Goal: Task Accomplishment & Management: Manage account settings

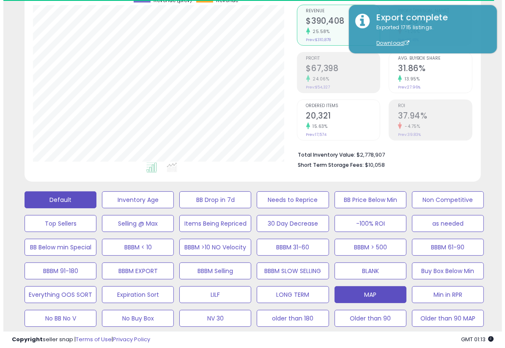
scroll to position [0, 409]
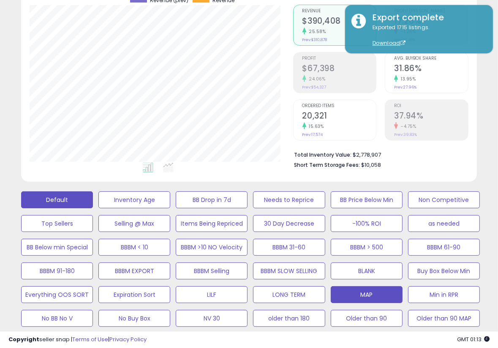
click at [60, 198] on button "Default" at bounding box center [57, 199] width 72 height 17
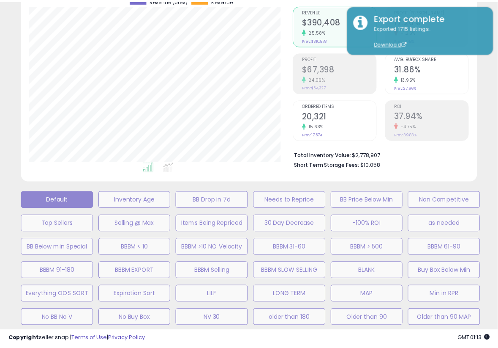
scroll to position [173, 267]
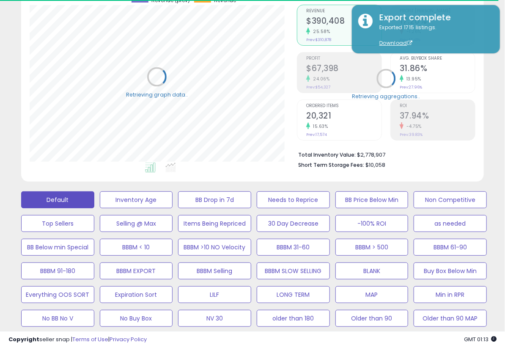
select select "**"
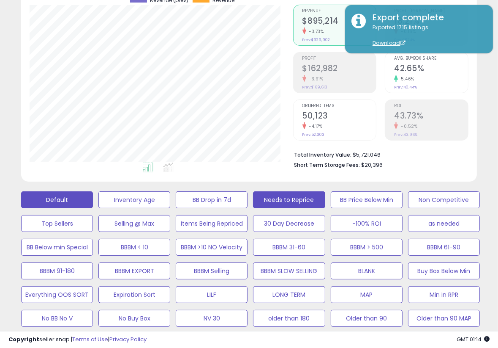
scroll to position [105, 0]
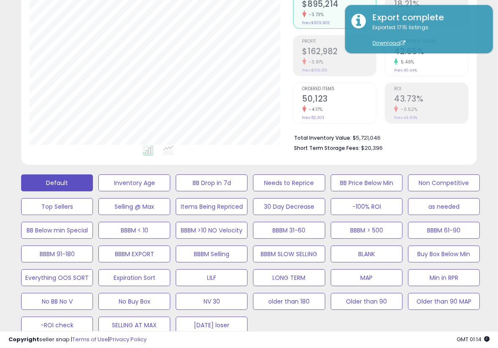
click at [490, 247] on div "Default Inventory Age BB Drop in 7d Needs to Reprice BB Price Below Min Non Com…" at bounding box center [249, 252] width 490 height 166
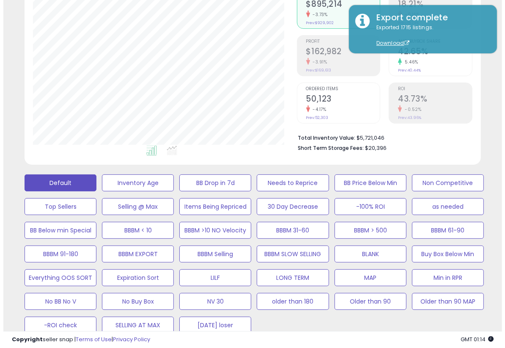
scroll to position [274, 0]
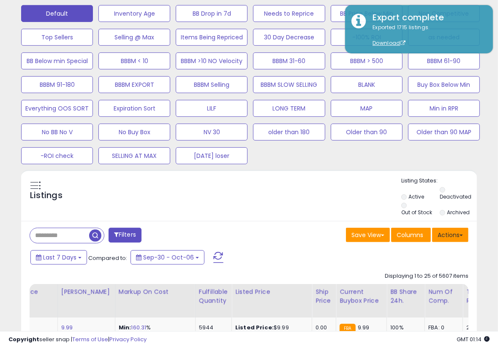
click at [462, 235] on button "Actions" at bounding box center [450, 234] width 36 height 14
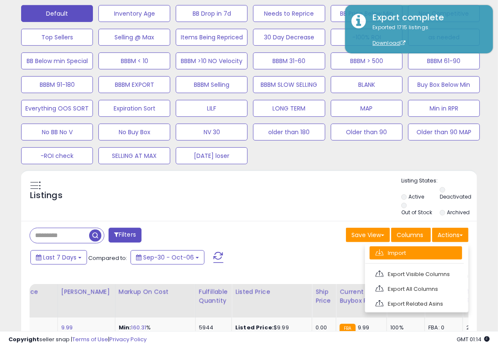
click at [402, 254] on link "Import" at bounding box center [416, 252] width 93 height 13
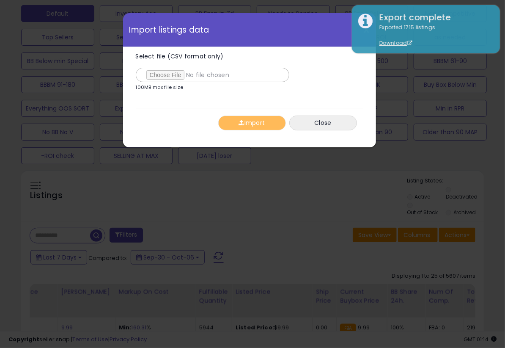
type input "**********"
click at [188, 130] on div "Import Close" at bounding box center [249, 123] width 227 height 28
click at [246, 123] on button "Import" at bounding box center [252, 122] width 68 height 15
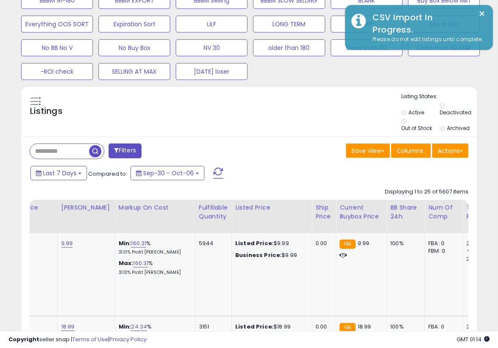
scroll to position [359, 0]
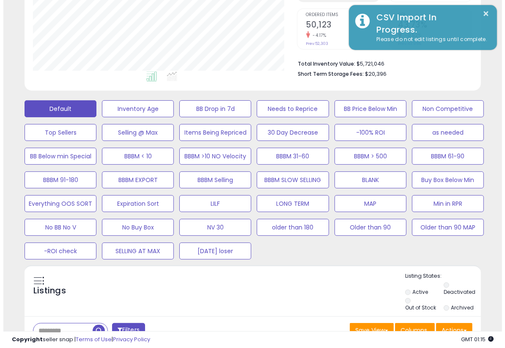
scroll to position [177, 0]
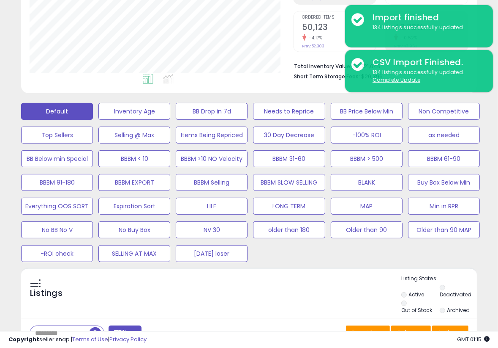
click at [238, 288] on div "Listings" at bounding box center [249, 294] width 456 height 41
click at [311, 260] on div "Default Inventory Age BB Drop in 7d Needs to Reprice BB Price Below Min Non Com…" at bounding box center [249, 180] width 477 height 166
click at [434, 204] on button "Min in RPR" at bounding box center [444, 205] width 72 height 17
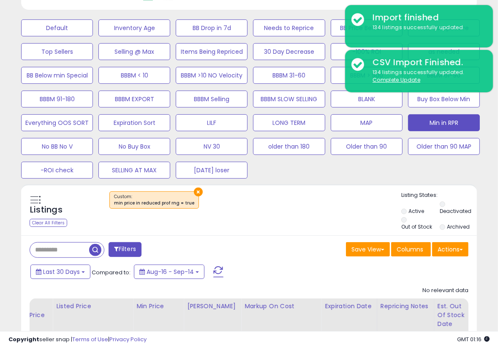
scroll to position [239, 0]
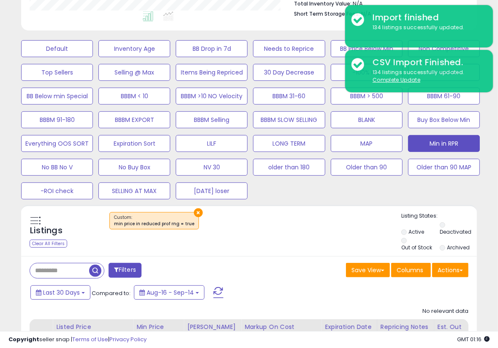
click at [293, 232] on div "×" at bounding box center [250, 224] width 303 height 24
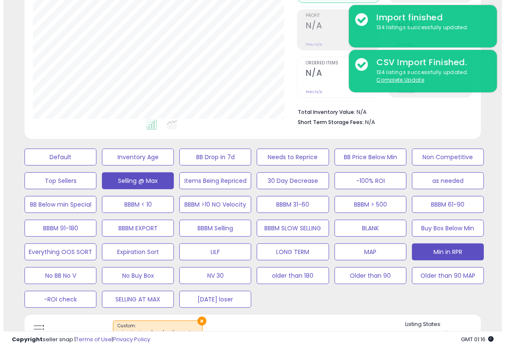
scroll to position [169, 0]
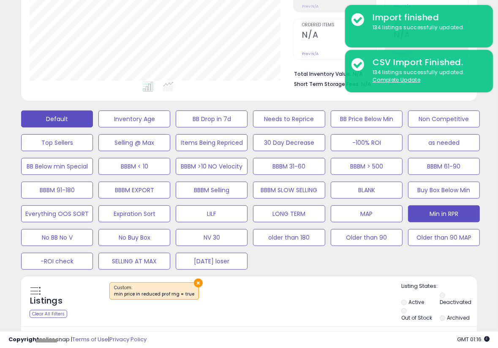
click at [87, 117] on button "Default" at bounding box center [57, 118] width 72 height 17
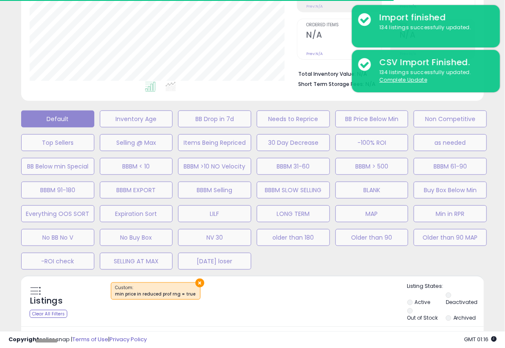
select select "**"
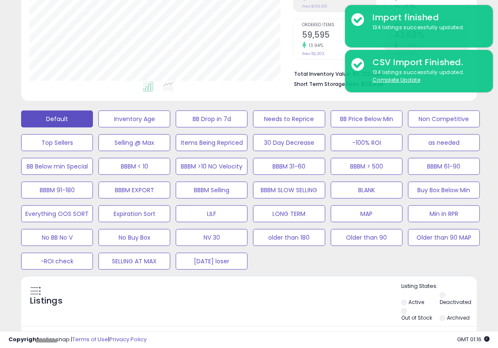
scroll to position [173, 263]
click at [482, 259] on div "Default Inventory Age BB Drop in 7d Needs to Reprice BB Price Below Min Non Com…" at bounding box center [249, 188] width 477 height 166
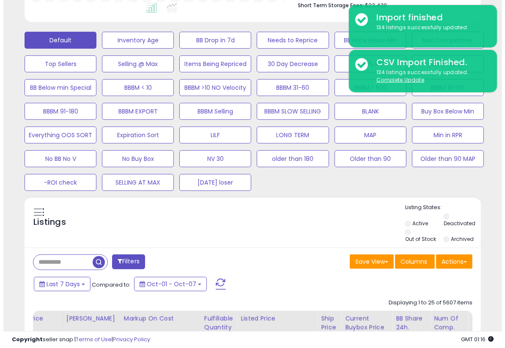
scroll to position [277, 0]
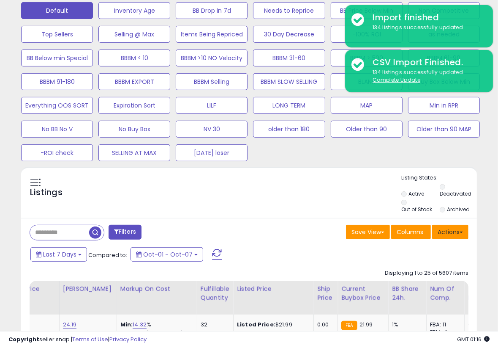
click at [464, 229] on button "Actions" at bounding box center [450, 231] width 36 height 14
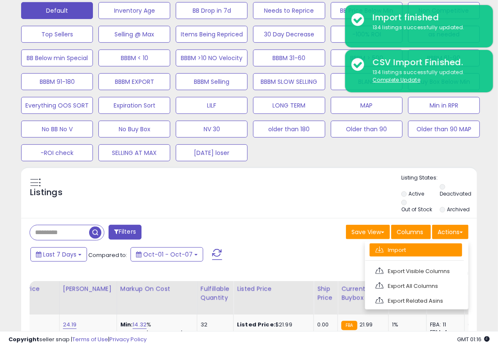
click at [396, 243] on link "Import" at bounding box center [416, 249] width 93 height 13
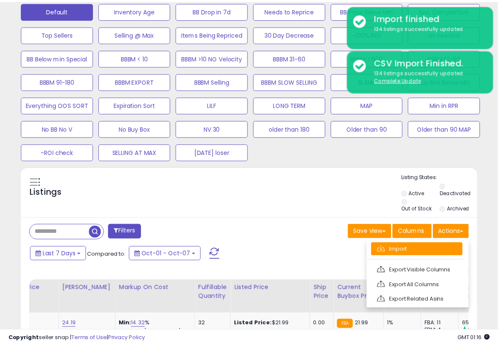
scroll to position [173, 267]
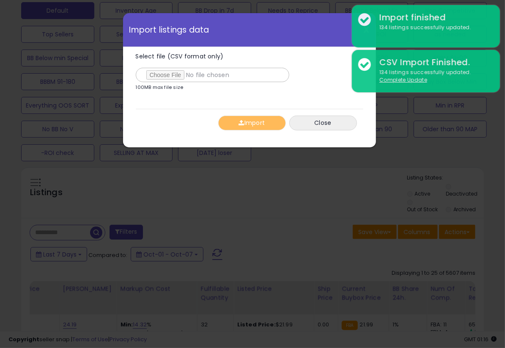
type input "**********"
click at [244, 125] on button "Import" at bounding box center [252, 122] width 68 height 15
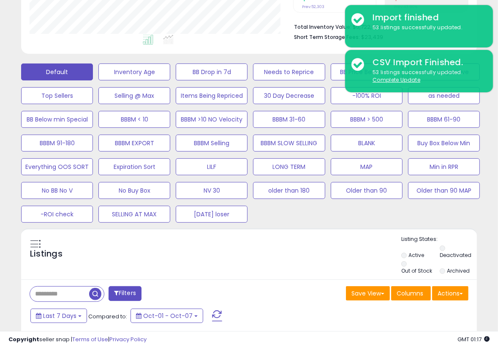
scroll to position [214, 0]
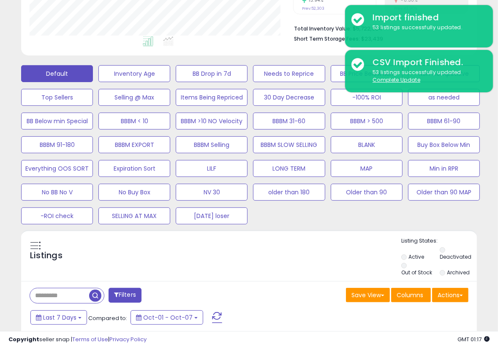
click at [318, 256] on div "Listings" at bounding box center [249, 257] width 456 height 41
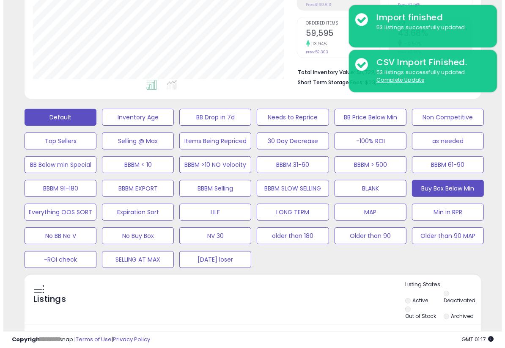
scroll to position [171, 0]
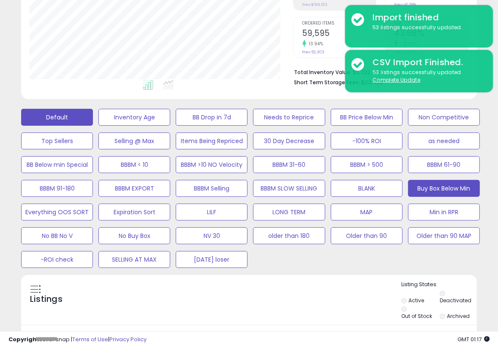
click at [448, 185] on button "Buy Box Below Min" at bounding box center [444, 188] width 72 height 17
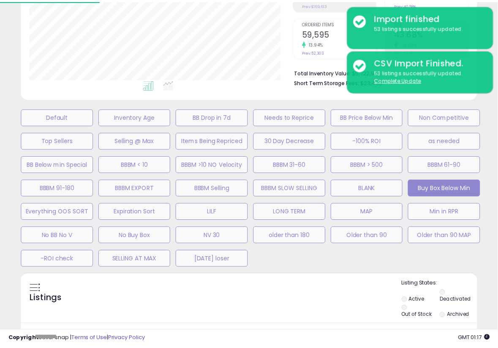
scroll to position [173, 267]
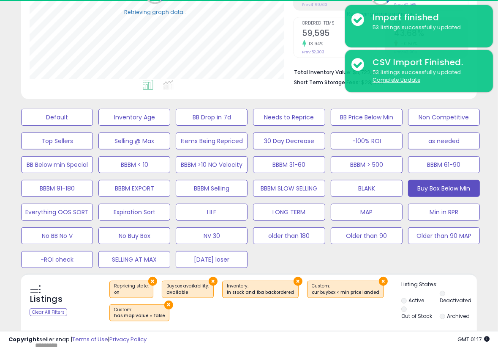
scroll to position [422602, 422512]
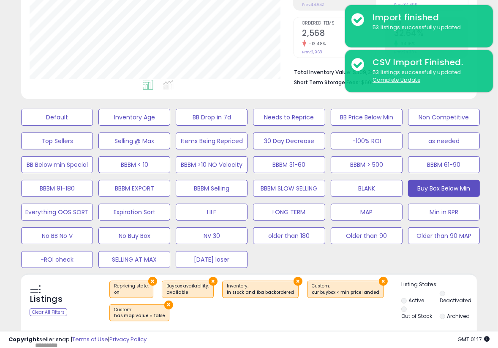
click at [490, 171] on div "Default Inventory Age BB Drop in 7d Needs to Reprice BB Price Below Min Non Com…" at bounding box center [249, 186] width 490 height 166
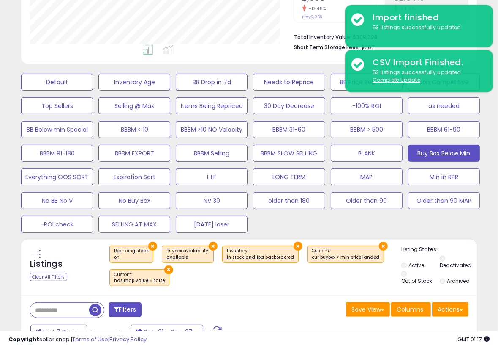
scroll to position [206, 0]
click at [461, 309] on span at bounding box center [461, 310] width 3 height 2
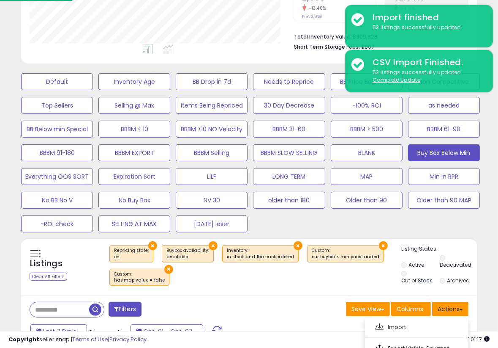
scroll to position [304, 0]
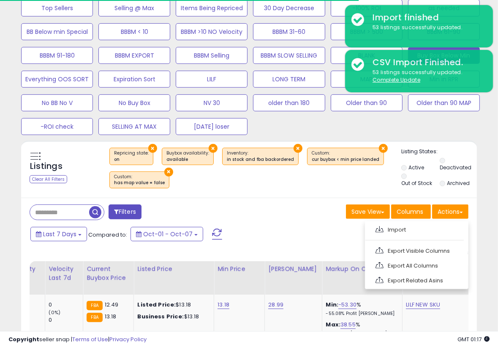
click at [425, 246] on link "Export Visible Columns" at bounding box center [416, 250] width 93 height 13
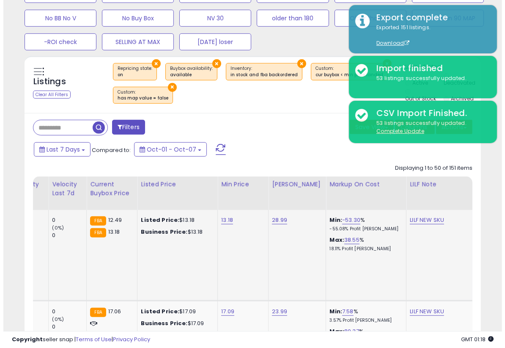
scroll to position [134, 0]
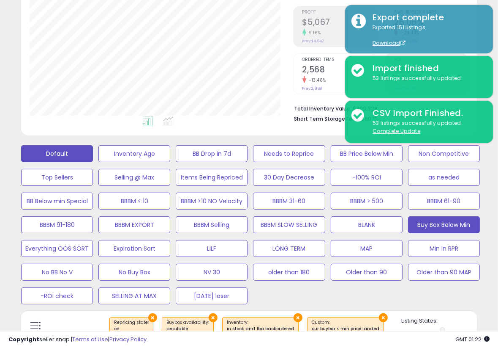
click at [52, 154] on button "Default" at bounding box center [57, 153] width 72 height 17
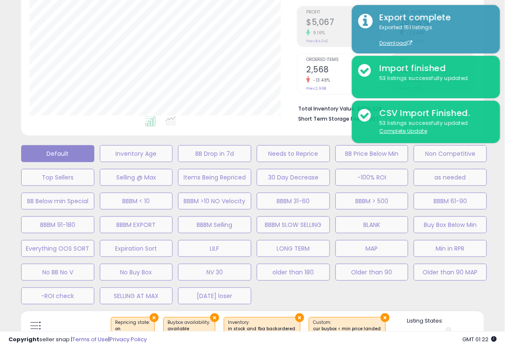
select select "**"
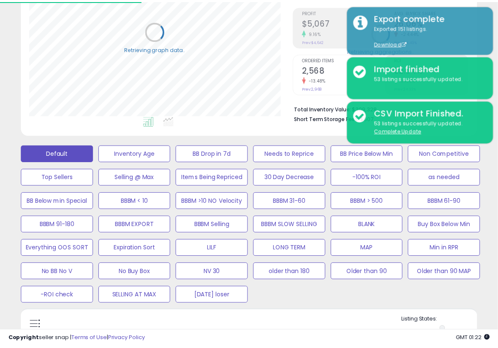
scroll to position [173, 263]
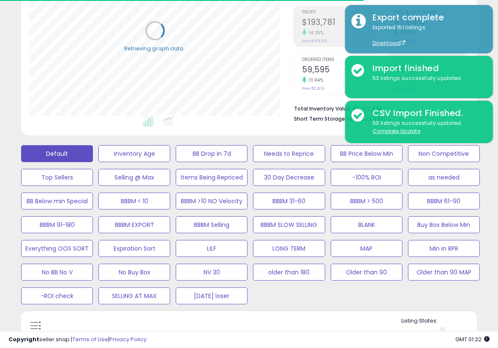
click at [482, 237] on div "Default Inventory Age BB Drop in 7d Needs to Reprice BB Price Below Min Non Com…" at bounding box center [249, 223] width 477 height 166
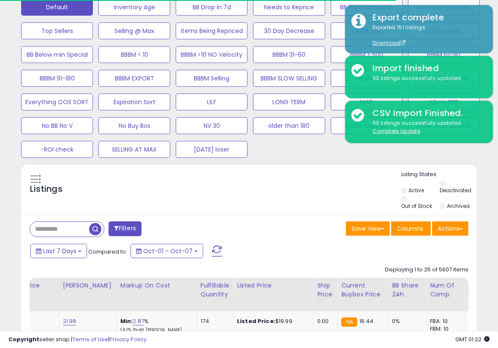
scroll to position [282, 0]
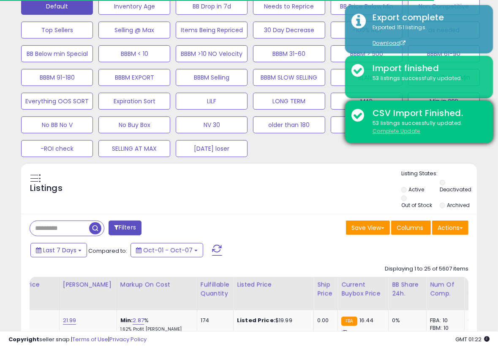
click at [397, 131] on u "Complete Update" at bounding box center [397, 130] width 48 height 7
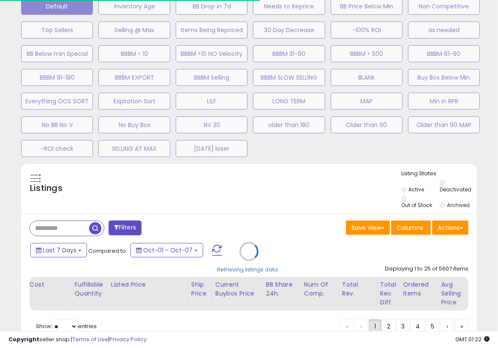
scroll to position [173, 263]
click at [482, 266] on div "Retrieving listings data.." at bounding box center [249, 257] width 469 height 190
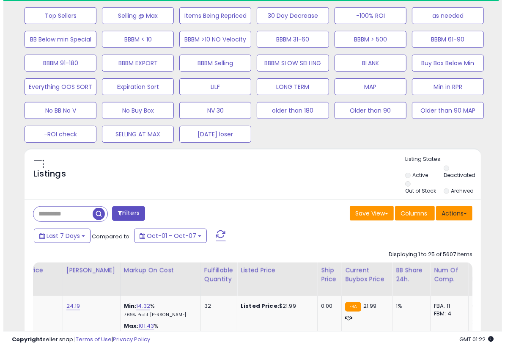
scroll to position [297, 0]
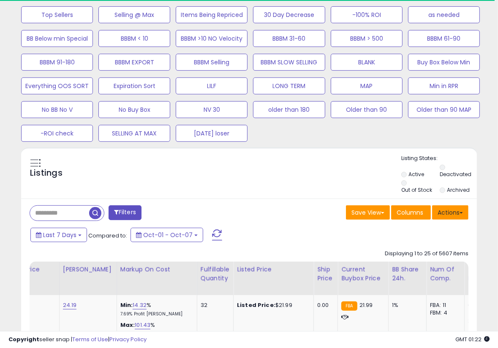
click at [462, 212] on span at bounding box center [461, 213] width 3 height 2
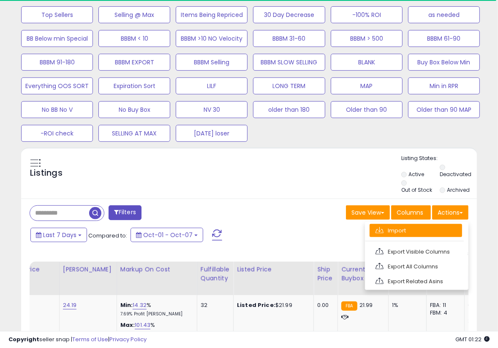
click at [414, 229] on link "Import" at bounding box center [416, 230] width 93 height 13
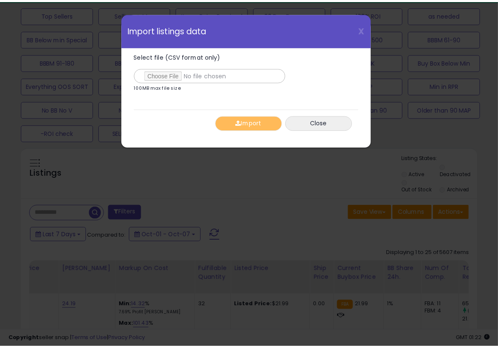
scroll to position [173, 267]
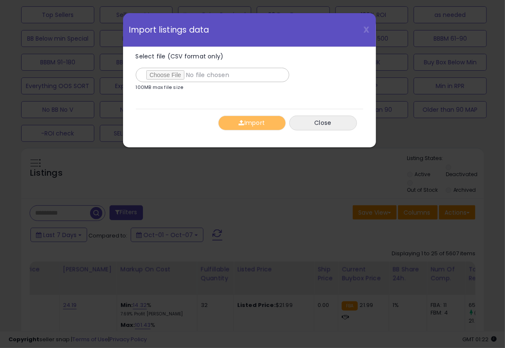
type input "**********"
click at [189, 115] on div "Import Close" at bounding box center [249, 123] width 227 height 28
click at [245, 122] on button "Import" at bounding box center [252, 122] width 68 height 15
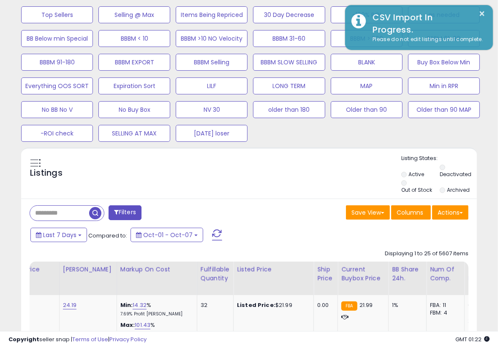
scroll to position [422602, 422512]
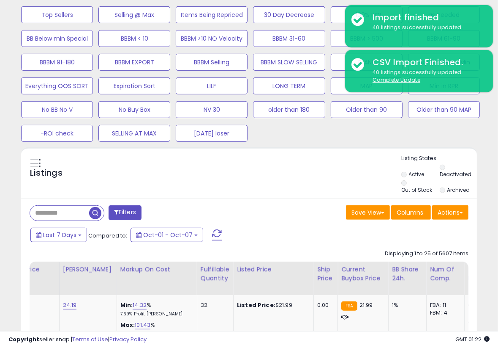
click at [484, 129] on div "Default Inventory Age BB Drop in 7d Needs to Reprice BB Price Below Min Non Com…" at bounding box center [249, 60] width 477 height 166
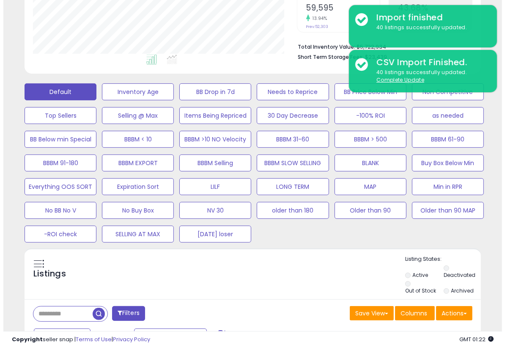
scroll to position [196, 0]
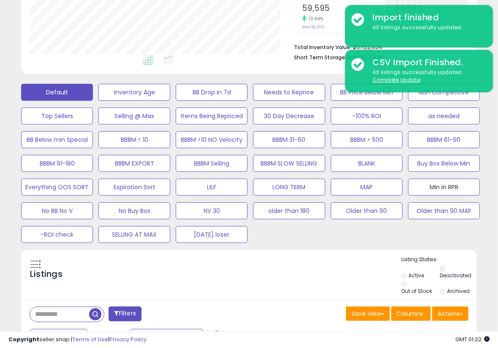
drag, startPoint x: 442, startPoint y: 186, endPoint x: 416, endPoint y: 198, distance: 28.9
click at [442, 185] on button "Min in RPR" at bounding box center [444, 186] width 72 height 17
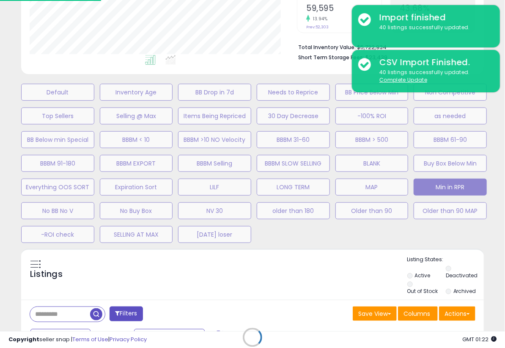
scroll to position [422602, 422508]
select select "**"
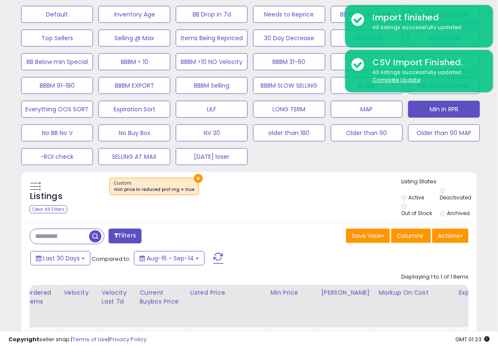
scroll to position [294, 0]
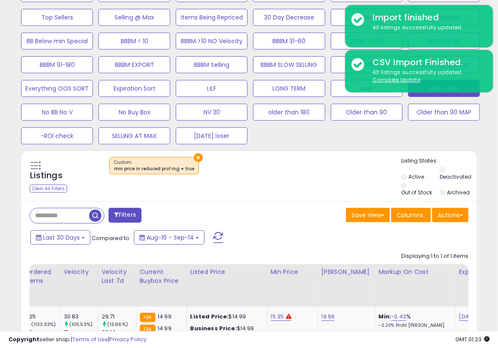
click at [290, 201] on div "Filters Save View Save As New View" at bounding box center [249, 296] width 456 height 191
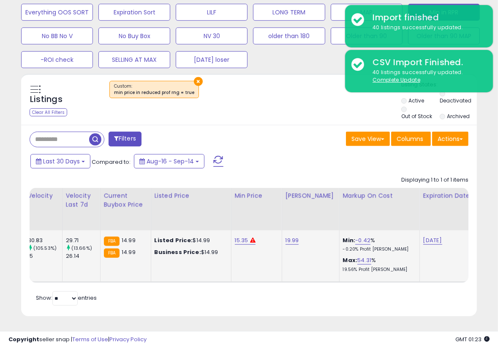
scroll to position [0, 0]
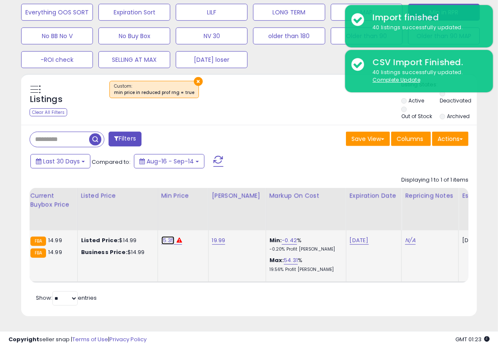
click at [162, 236] on link "15.35" at bounding box center [169, 240] width 14 height 8
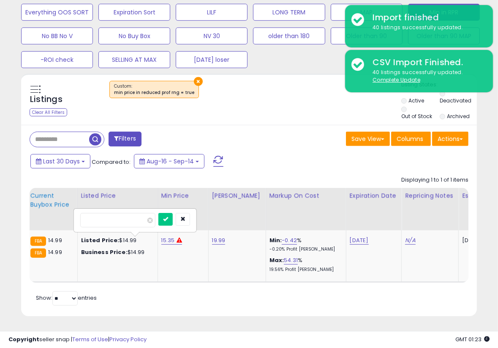
drag, startPoint x: 142, startPoint y: 214, endPoint x: 51, endPoint y: 213, distance: 91.8
click at [51, 213] on table "Title Repricing" at bounding box center [137, 235] width 1253 height 95
type input "*****"
click at [173, 213] on button "submit" at bounding box center [166, 219] width 14 height 13
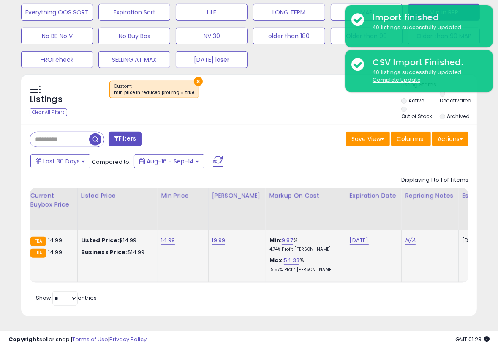
click at [167, 295] on div "Retrieving listings data.. Displaying 1 to 1 of 1 items Title Repricing" at bounding box center [249, 240] width 439 height 136
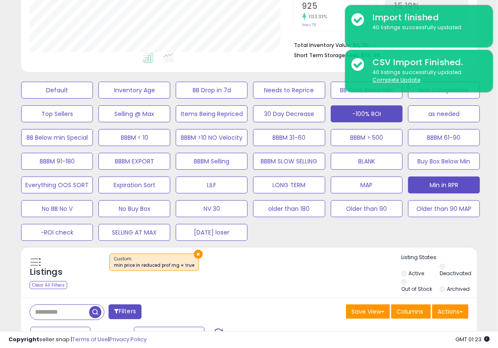
click at [373, 115] on button "-100% ROI" at bounding box center [367, 113] width 72 height 17
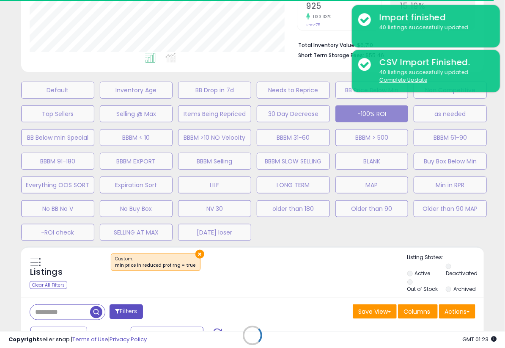
click at [268, 264] on div "Retrieving listings data.." at bounding box center [252, 341] width 475 height 190
select select
select select "*"
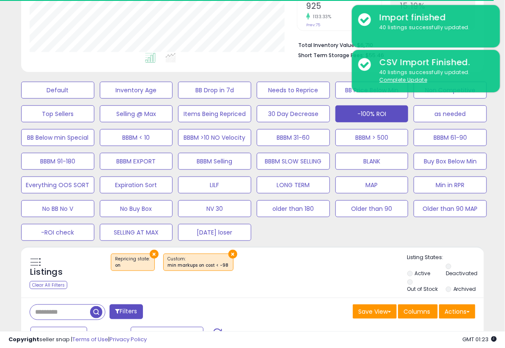
select select "**"
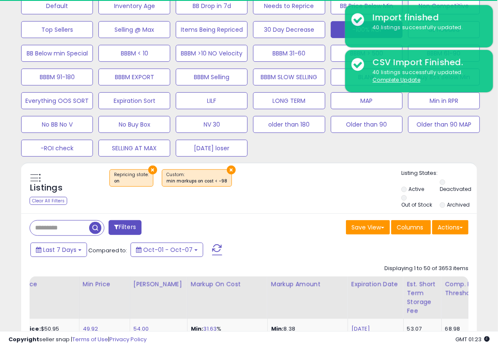
click at [134, 232] on button "Filters" at bounding box center [125, 227] width 33 height 15
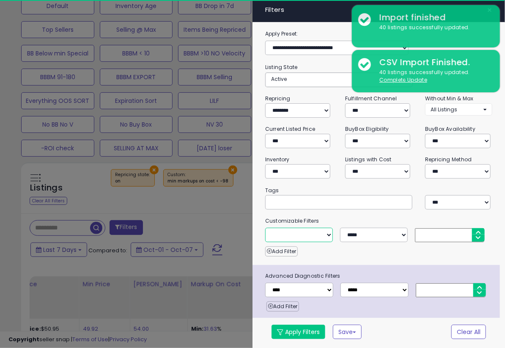
click at [327, 227] on select "**********" at bounding box center [299, 234] width 68 height 14
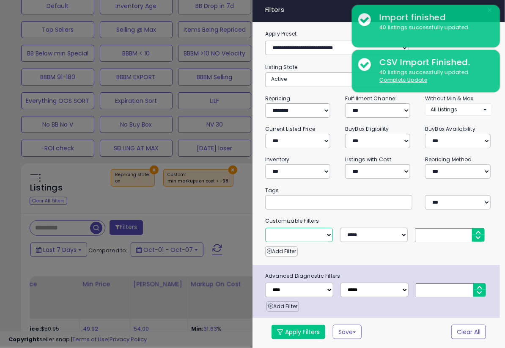
select select "**********"
click at [265, 227] on select "**********" at bounding box center [299, 234] width 68 height 14
click at [436, 228] on input "number" at bounding box center [449, 235] width 69 height 14
type input "***"
click at [378, 246] on div "Add Filter" at bounding box center [379, 249] width 240 height 14
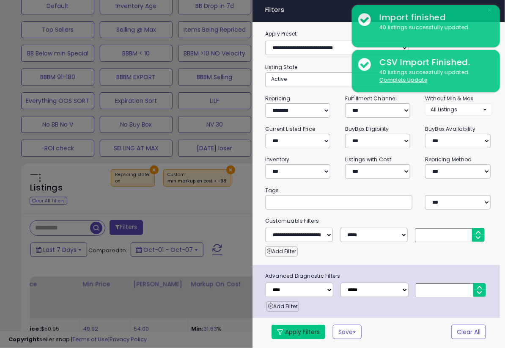
click at [313, 335] on button "Apply Filters" at bounding box center [298, 331] width 54 height 14
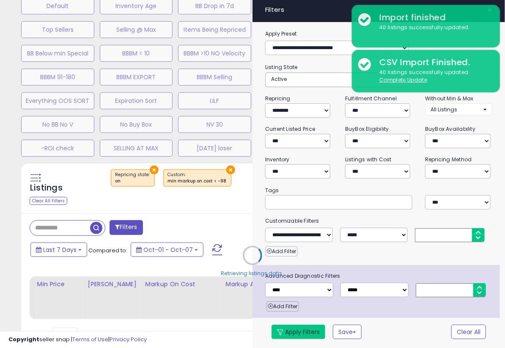
select select "**********"
select select "*"
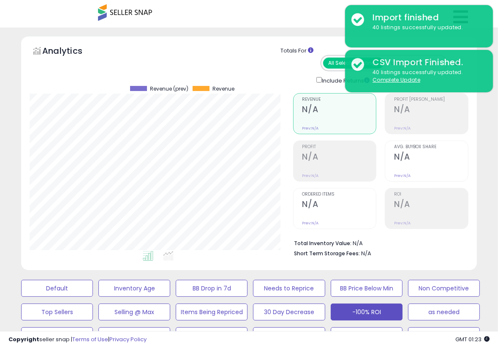
click at [482, 241] on div "Analytics Totals For All Selected Listings Listings With Cost Include Returns" at bounding box center [249, 153] width 469 height 234
click at [493, 252] on div "**********" at bounding box center [249, 340] width 490 height 609
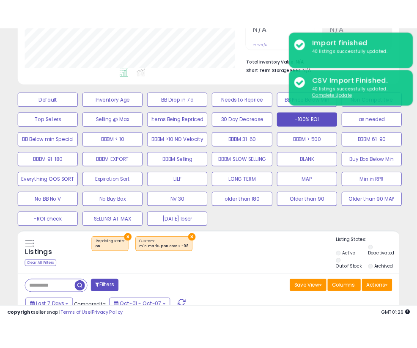
scroll to position [324, 0]
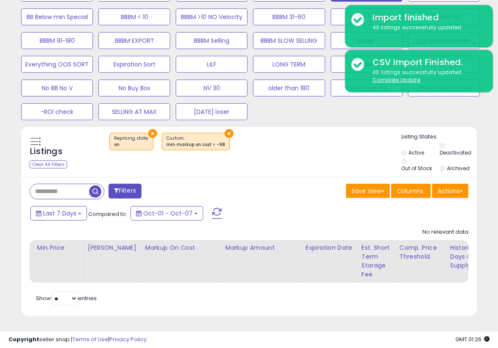
click at [274, 211] on div "Last 7 Days Compared to: Oct-01 - Oct-07" at bounding box center [192, 214] width 329 height 19
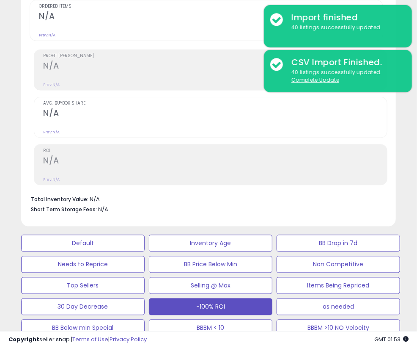
scroll to position [422602, 422560]
